Goal: Transaction & Acquisition: Purchase product/service

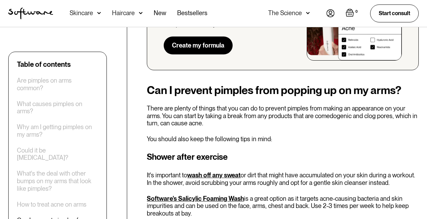
scroll to position [1184, 0]
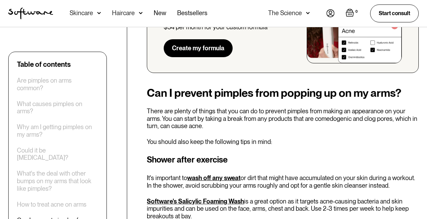
click at [231, 198] on link "Software's Salicylic Foaming Wash" at bounding box center [195, 201] width 97 height 7
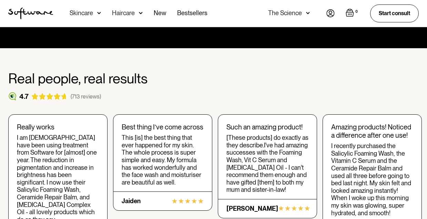
scroll to position [1049, 0]
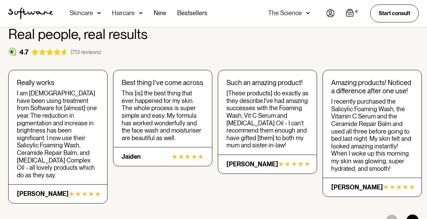
click at [412, 215] on div at bounding box center [412, 221] width 12 height 12
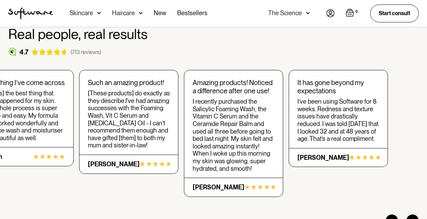
click at [412, 215] on div at bounding box center [412, 221] width 12 height 12
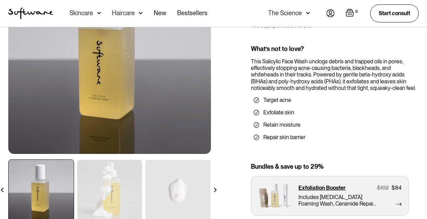
scroll to position [0, 0]
